Goal: Ask a question

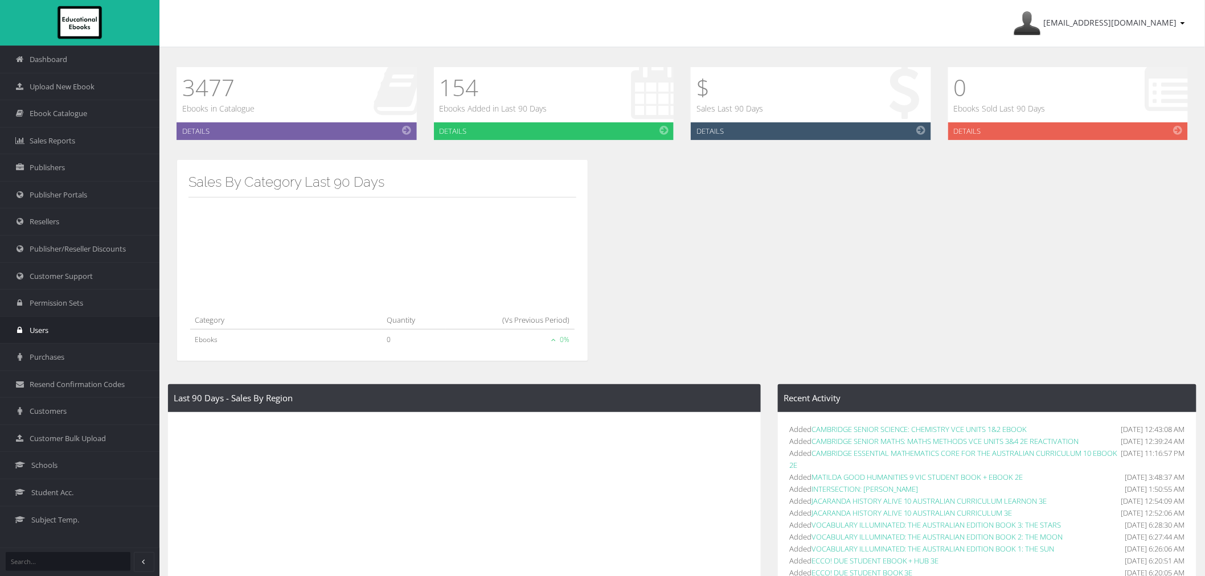
click at [72, 336] on link "Users" at bounding box center [79, 330] width 159 height 27
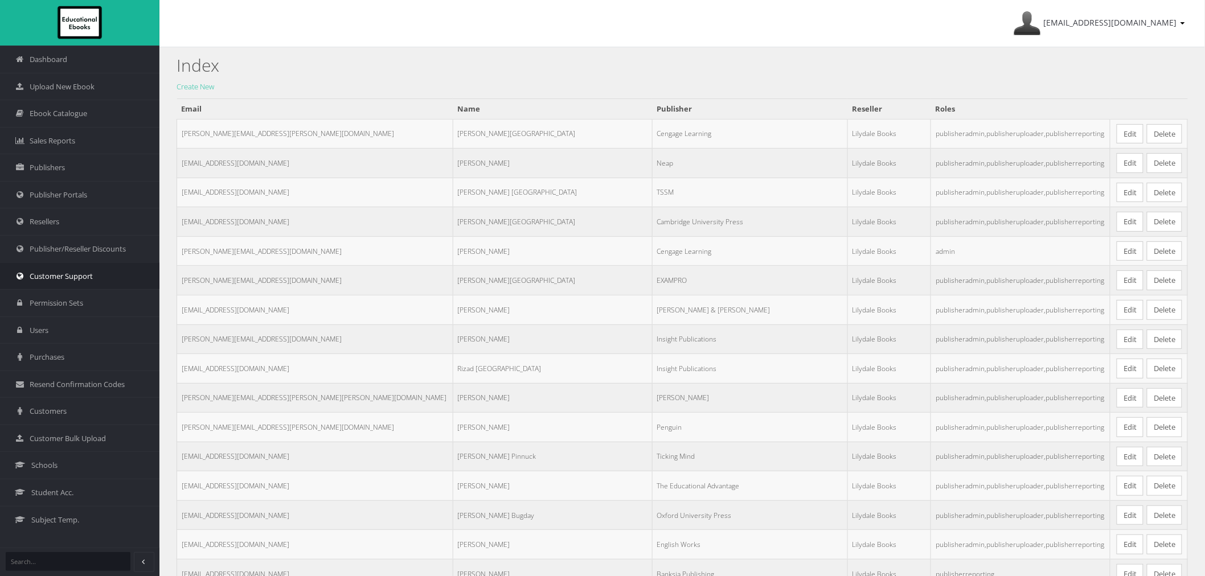
click at [59, 268] on link "Customer Support" at bounding box center [79, 275] width 159 height 27
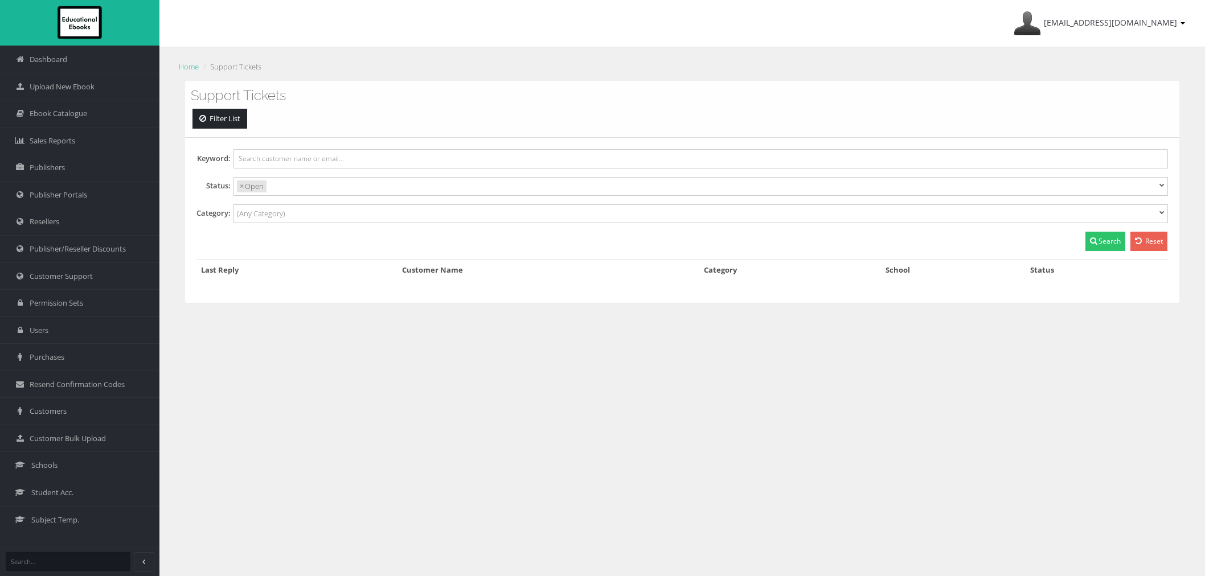
select select
click at [81, 283] on link "Customer Support" at bounding box center [79, 275] width 159 height 27
select select
